Goal: Information Seeking & Learning: Learn about a topic

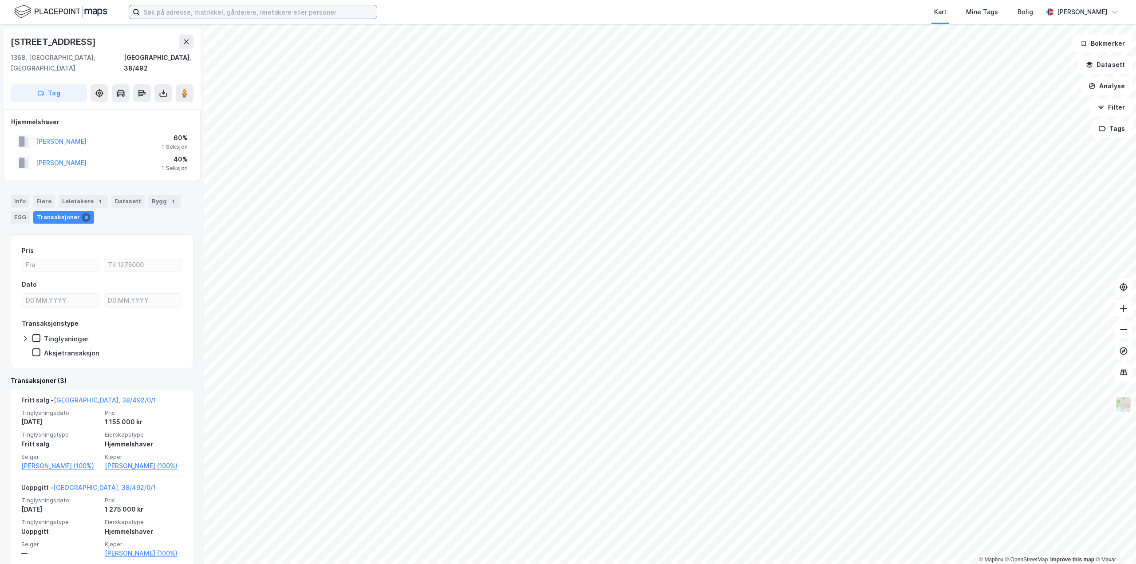
click at [261, 15] on input at bounding box center [258, 11] width 237 height 13
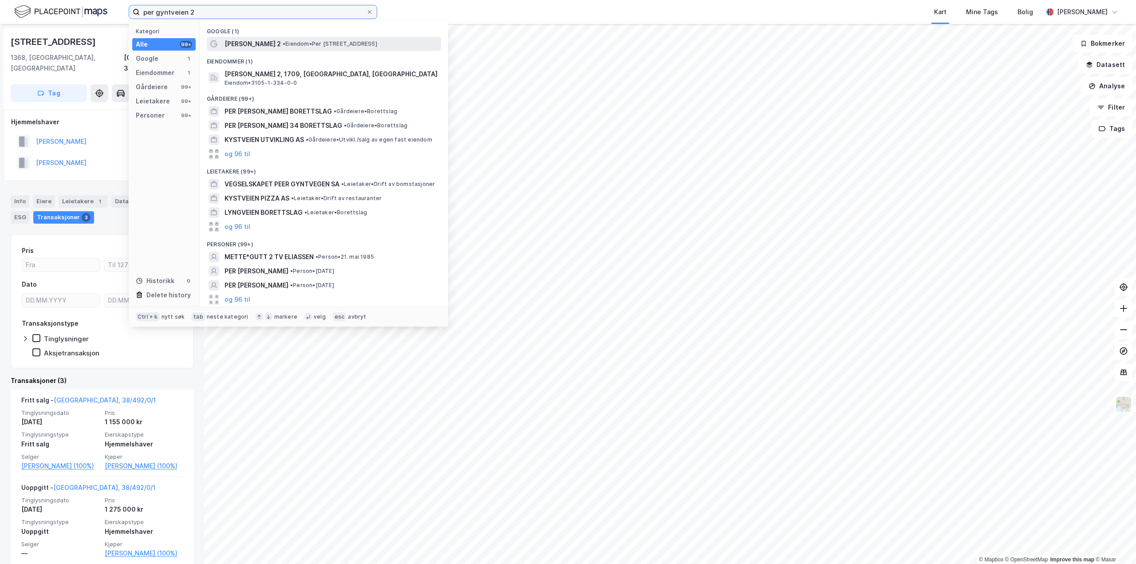
type input "per gyntveien 2"
click at [298, 47] on span "• Eiendom • Per Gyntveien 2, 1709 Sarpsborg" at bounding box center [330, 43] width 94 height 7
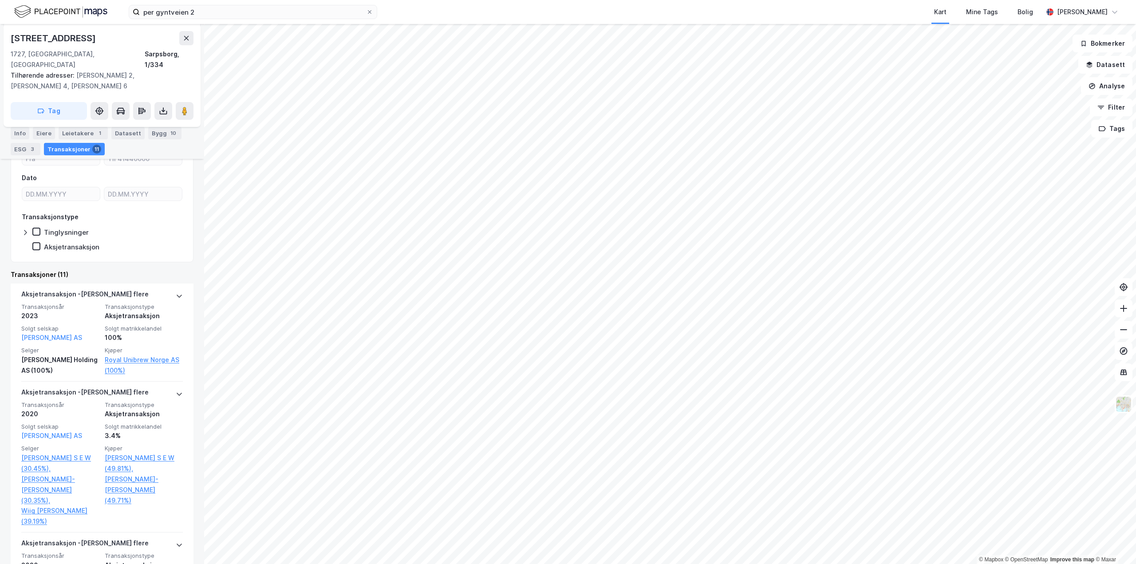
scroll to position [133, 0]
